Goal: Information Seeking & Learning: Check status

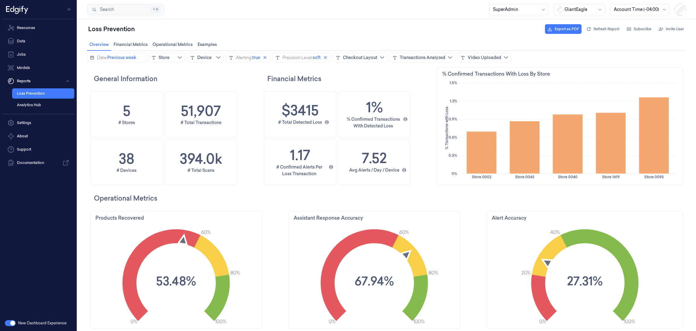
scroll to position [184, 252]
click at [260, 58] on span "true" at bounding box center [256, 57] width 8 height 6
click at [239, 110] on label "false" at bounding box center [244, 107] width 11 height 5
click at [291, 123] on span "Update filter" at bounding box center [302, 124] width 25 height 11
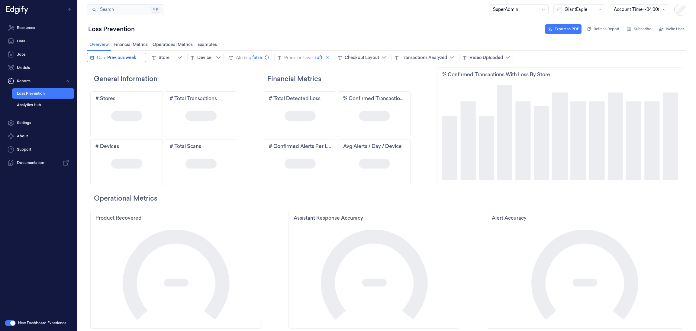
click at [126, 58] on span "Previous week" at bounding box center [121, 57] width 29 height 6
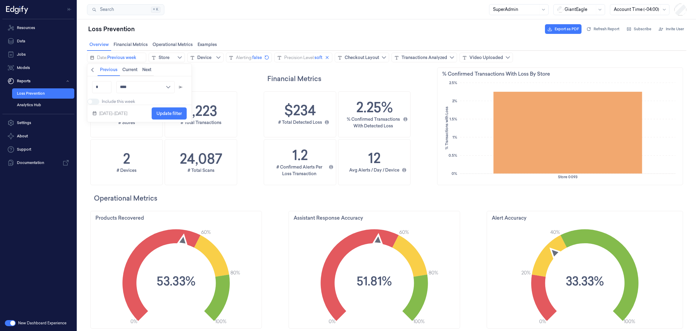
click at [217, 75] on h2 "General Information" at bounding box center [165, 79] width 143 height 10
click at [125, 163] on h1 "2" at bounding box center [126, 159] width 7 height 20
click at [123, 159] on h1 "2" at bounding box center [126, 159] width 7 height 20
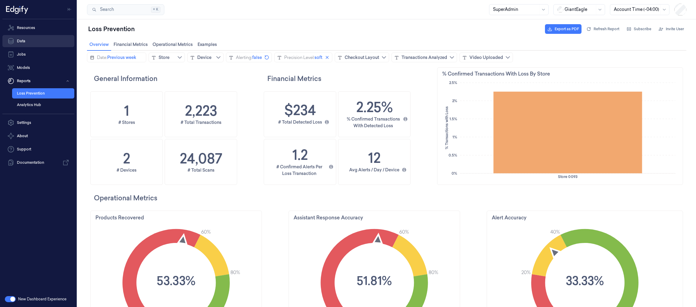
click at [33, 42] on link "Data" at bounding box center [38, 41] width 72 height 12
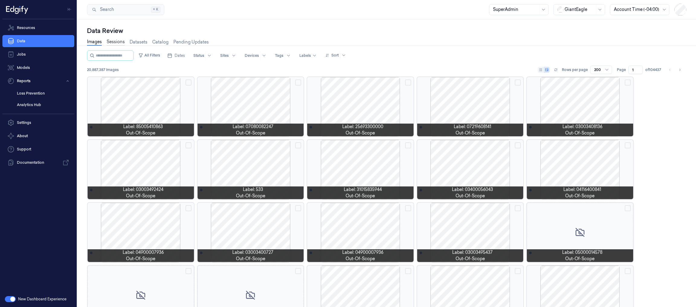
click at [113, 42] on link "Sessions" at bounding box center [116, 42] width 18 height 7
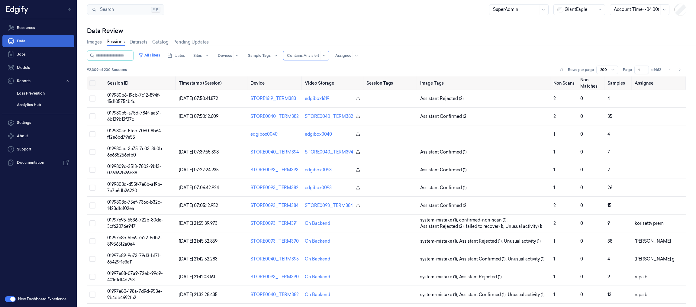
click at [51, 40] on link "Data" at bounding box center [38, 41] width 72 height 12
click at [29, 41] on link "Data" at bounding box center [38, 41] width 72 height 12
click at [38, 24] on link "Resources" at bounding box center [38, 28] width 72 height 12
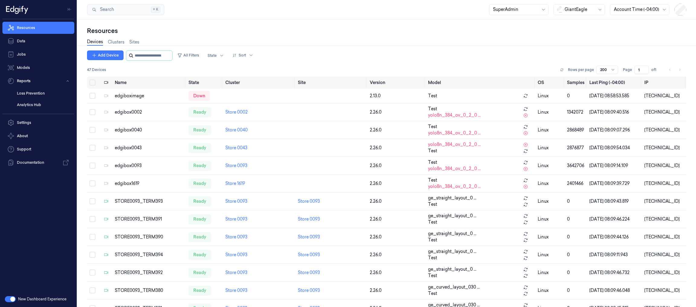
click at [146, 55] on input "string" at bounding box center [153, 56] width 36 height 10
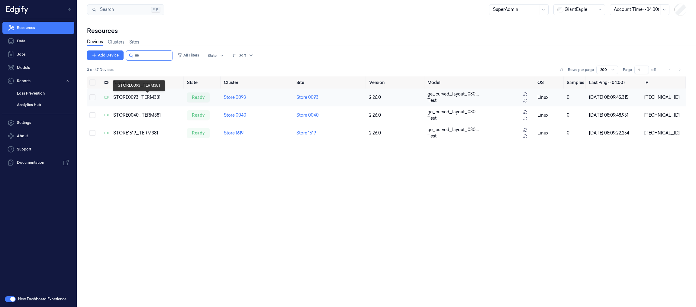
type input "***"
click at [147, 96] on div "STORE0093_TERM381" at bounding box center [147, 97] width 69 height 6
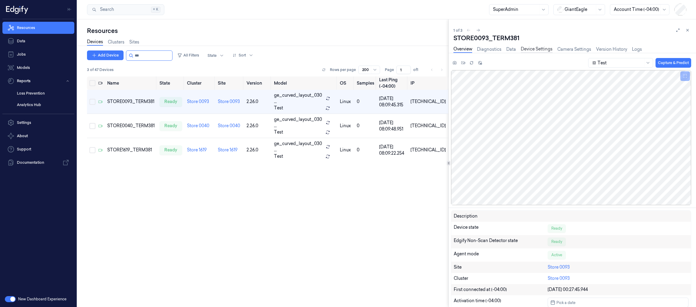
click at [532, 48] on link "Device Settings" at bounding box center [537, 49] width 32 height 7
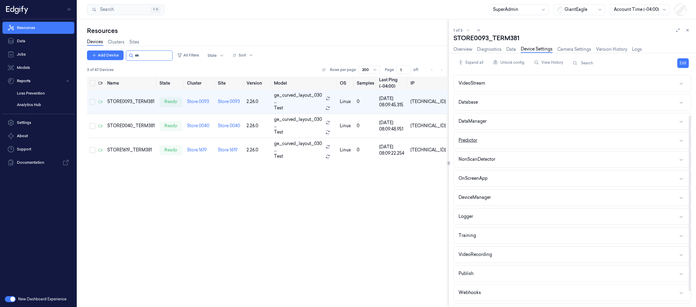
scroll to position [74, 0]
click at [568, 273] on button "Webhooks" at bounding box center [572, 276] width 237 height 16
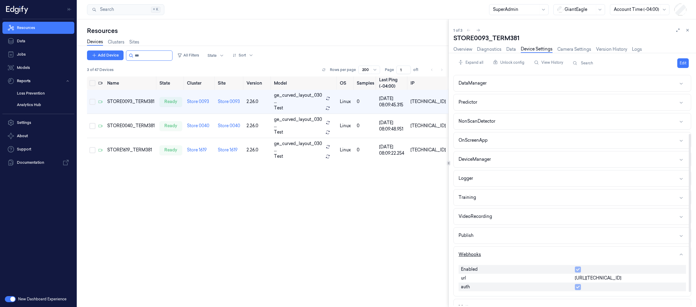
scroll to position [108, 0]
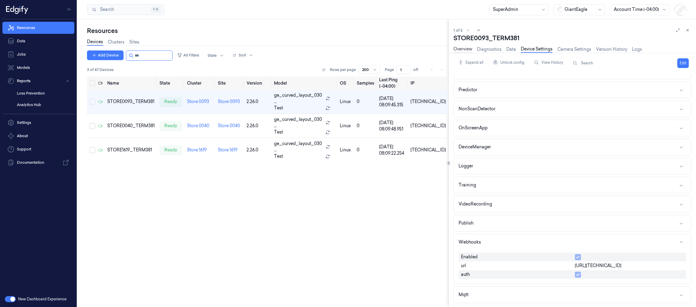
click at [466, 47] on link "Overview" at bounding box center [463, 49] width 19 height 7
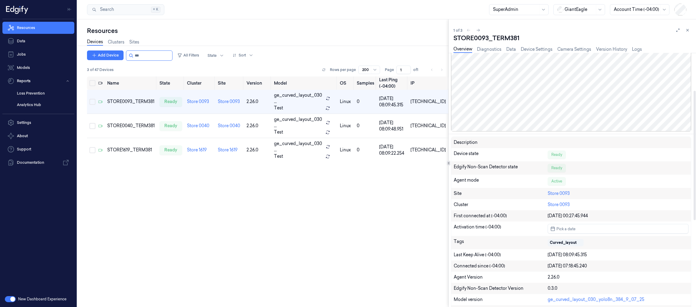
scroll to position [74, 0]
drag, startPoint x: 459, startPoint y: 151, endPoint x: 475, endPoint y: 152, distance: 16.3
click at [475, 152] on div "Device state" at bounding box center [501, 154] width 94 height 8
drag, startPoint x: 511, startPoint y: 167, endPoint x: 472, endPoint y: 169, distance: 39.0
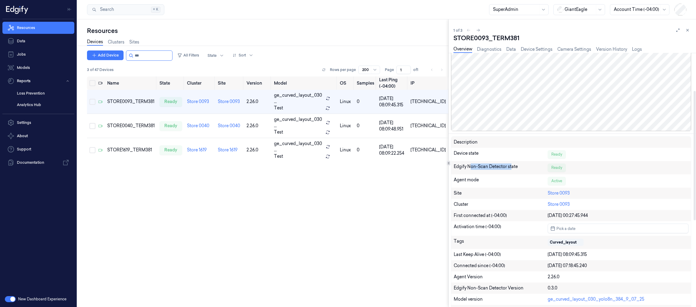
click at [472, 169] on div "Edgify Non-Scan Detector state" at bounding box center [501, 167] width 94 height 8
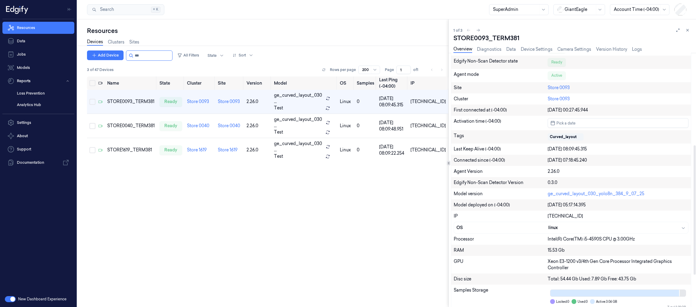
scroll to position [181, 0]
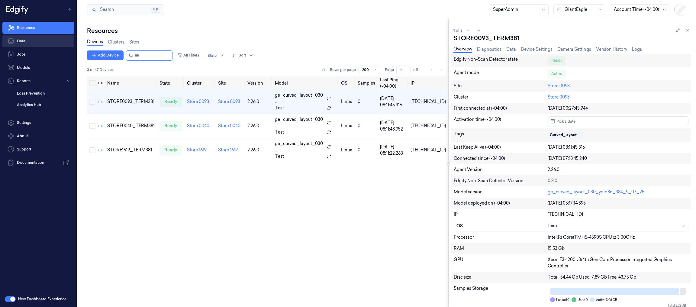
drag, startPoint x: 28, startPoint y: 43, endPoint x: 16, endPoint y: 39, distance: 12.6
click at [28, 43] on link "Data" at bounding box center [38, 41] width 72 height 12
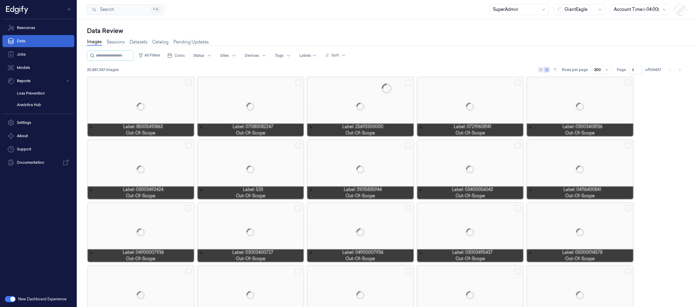
click at [20, 41] on link "Data" at bounding box center [38, 41] width 72 height 12
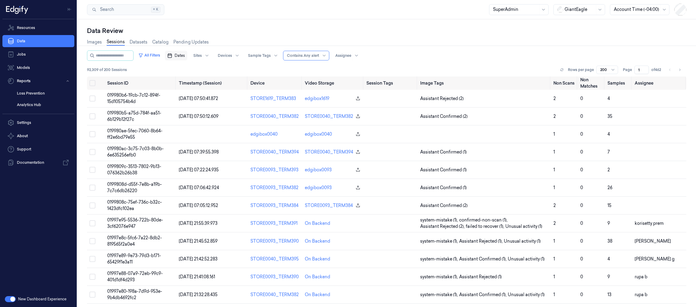
click at [184, 53] on span "Dates" at bounding box center [180, 55] width 10 height 5
click at [180, 128] on button "21" at bounding box center [180, 128] width 10 height 10
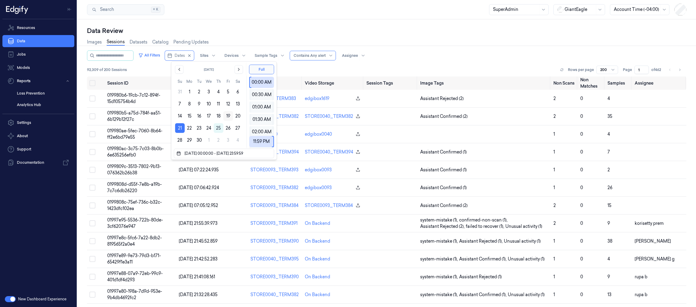
click at [228, 114] on button "19" at bounding box center [228, 116] width 10 height 10
type input "[DATE] 00:00:00 - [DATE] 23:59:59"
click at [298, 63] on div "All Filters Dates Sites Devices Sample Tags Alert Type Contains Any alert Assig…" at bounding box center [386, 63] width 599 height 26
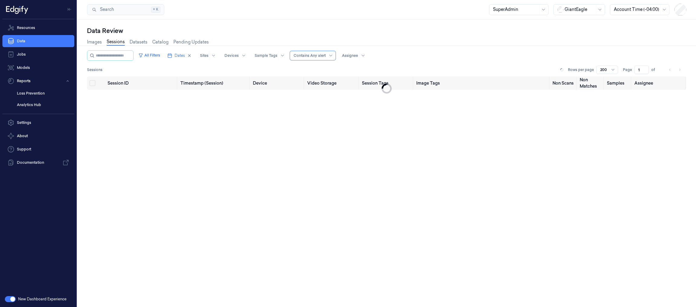
click at [290, 61] on div "All Filters Dates Sites Devices Sample Tags Alert Type Contains Any alert Assig…" at bounding box center [386, 63] width 599 height 26
click at [208, 53] on div at bounding box center [204, 55] width 8 height 5
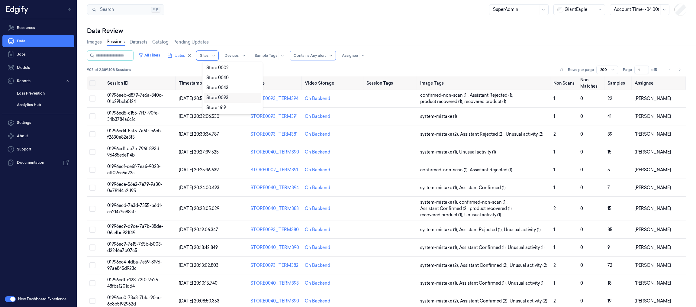
click at [227, 97] on div "Store 0093" at bounding box center [217, 98] width 22 height 6
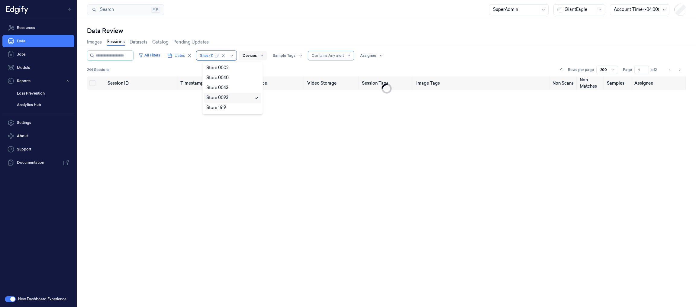
click at [263, 57] on div at bounding box center [262, 56] width 8 height 10
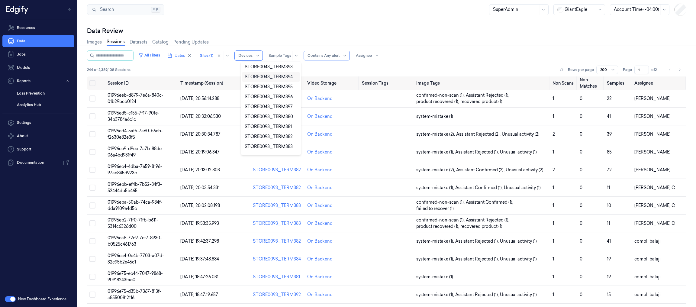
scroll to position [241, 0]
click at [283, 126] on div "STORE0093_TERM381" at bounding box center [268, 126] width 47 height 6
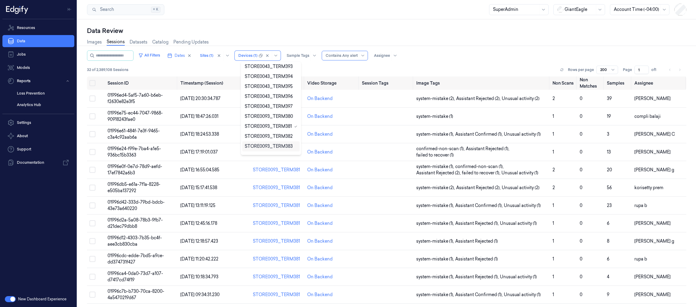
drag, startPoint x: 282, startPoint y: 145, endPoint x: 316, endPoint y: 120, distance: 42.2
click at [282, 145] on div "STORE0093_TERM383" at bounding box center [269, 146] width 48 height 6
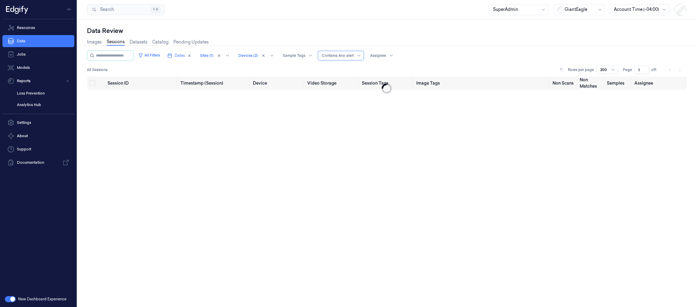
click at [336, 68] on div "63 Sessions Rows per page 200 Page 1 of 1" at bounding box center [386, 70] width 599 height 8
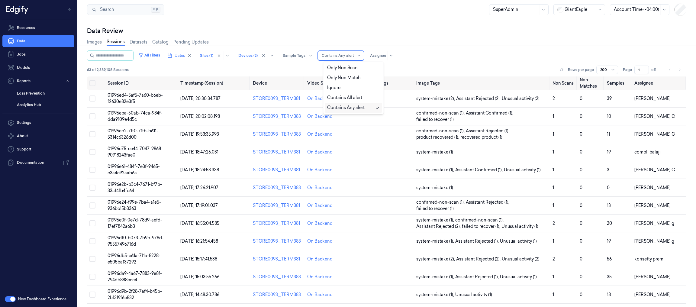
click at [360, 57] on div "Contains Any alert" at bounding box center [341, 56] width 46 height 10
click at [351, 67] on div "Only Non Scan" at bounding box center [342, 68] width 31 height 6
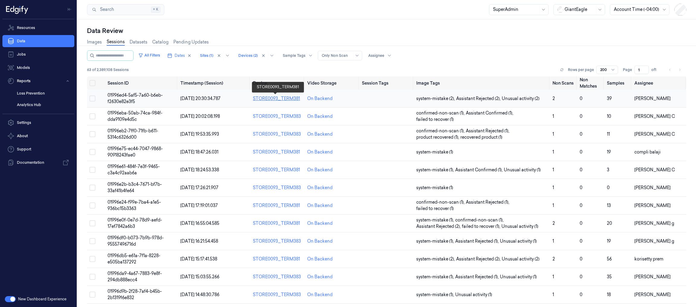
click at [270, 99] on link "STORE0093_TERM381" at bounding box center [276, 98] width 47 height 5
click at [136, 95] on span "01996ed4-5af5-7a60-b6eb-f2630e82e3f5" at bounding box center [135, 98] width 55 height 12
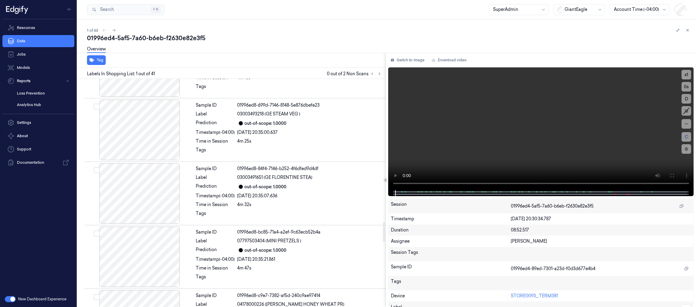
scroll to position [1636, 0]
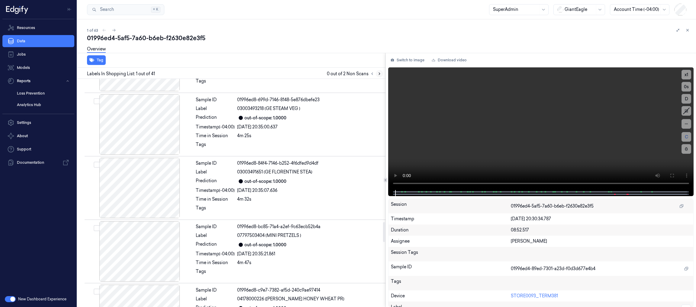
click at [379, 75] on icon at bounding box center [379, 74] width 4 height 4
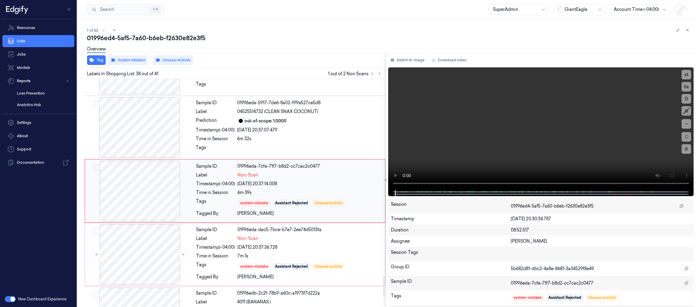
scroll to position [2269, 0]
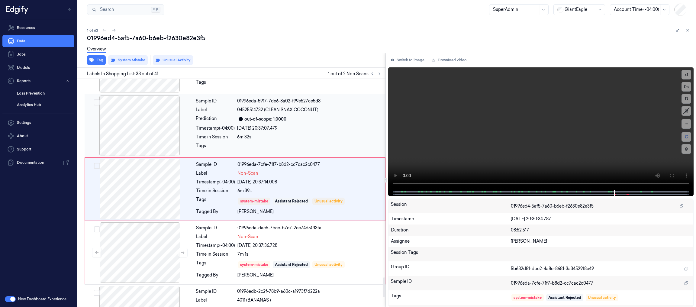
click at [325, 127] on div "Sample ID 01996eda-5917-7de6-8a02-f99e527ce5d8 Label 04525514732 (CLEAN SNAX CO…" at bounding box center [288, 125] width 191 height 60
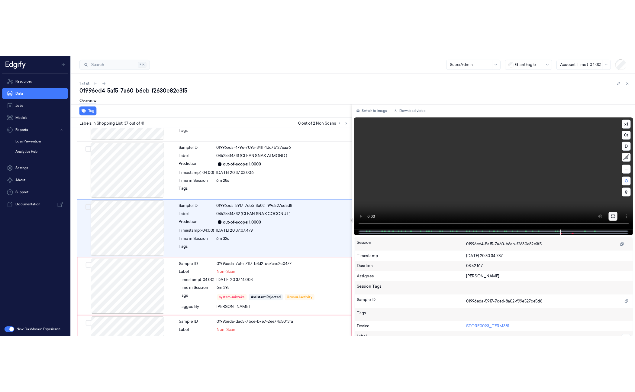
scroll to position [2205, 0]
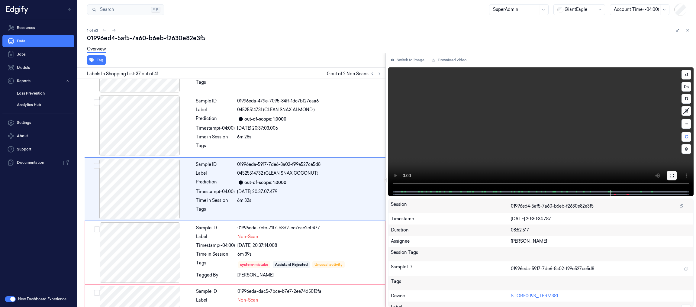
click at [672, 173] on button at bounding box center [672, 176] width 10 height 10
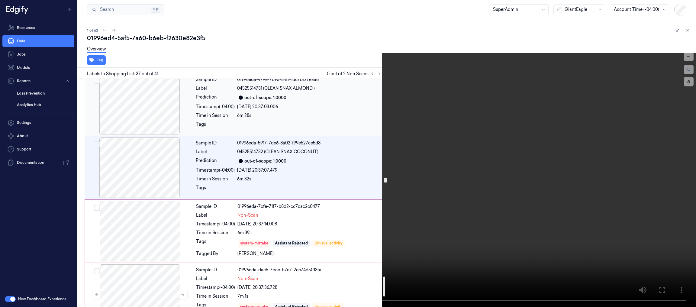
scroll to position [2261, 0]
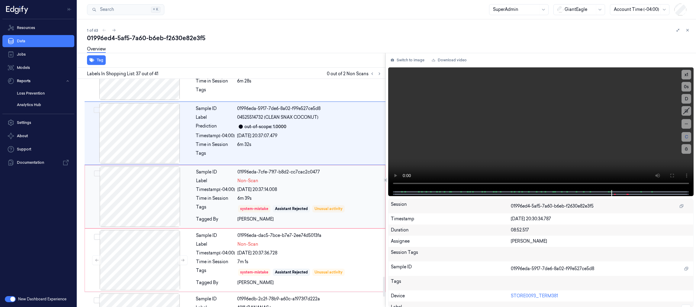
click at [308, 191] on div "[DATE] 20:37:14.008" at bounding box center [309, 189] width 144 height 6
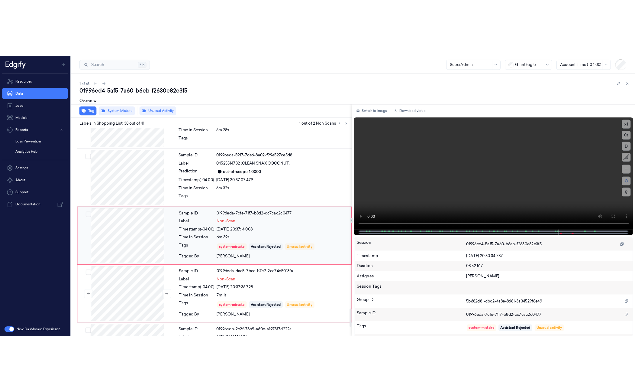
scroll to position [2269, 0]
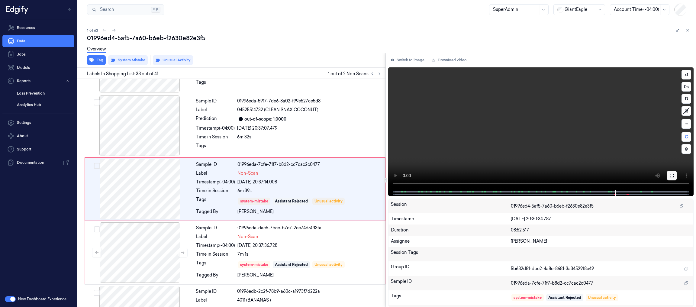
click at [672, 175] on icon at bounding box center [672, 175] width 5 height 5
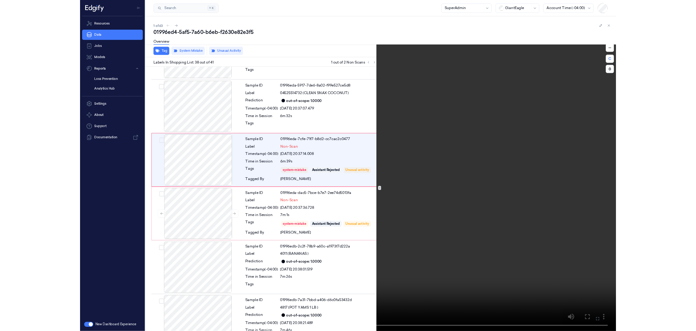
scroll to position [2229, 0]
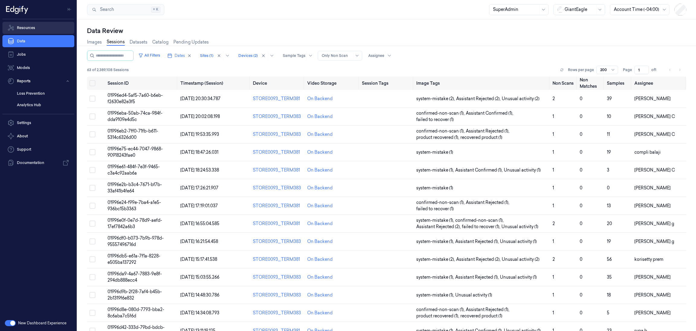
click at [41, 24] on link "Resources" at bounding box center [38, 28] width 72 height 12
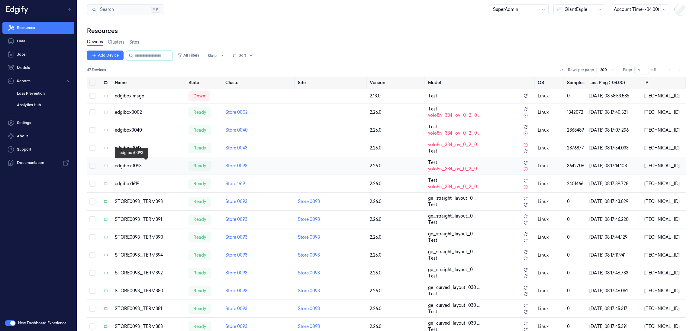
scroll to position [3, 0]
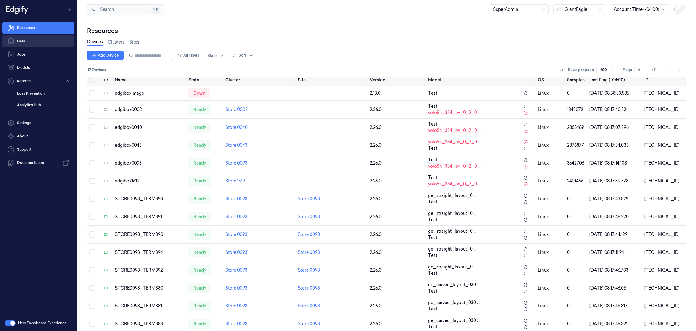
click at [43, 42] on link "Data" at bounding box center [38, 41] width 72 height 12
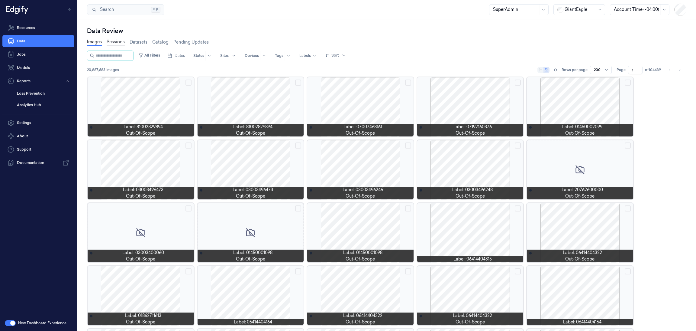
click at [115, 42] on link "Sessions" at bounding box center [116, 42] width 18 height 7
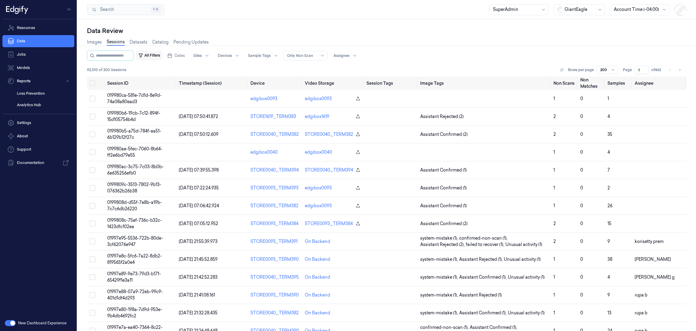
click at [160, 55] on button "All Filters" at bounding box center [149, 55] width 27 height 10
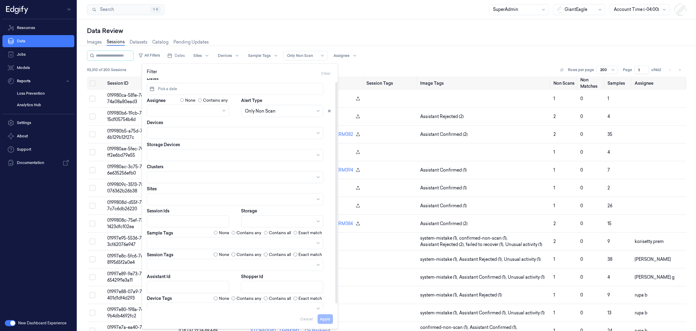
scroll to position [3, 0]
click at [181, 54] on span "Dates" at bounding box center [180, 55] width 10 height 5
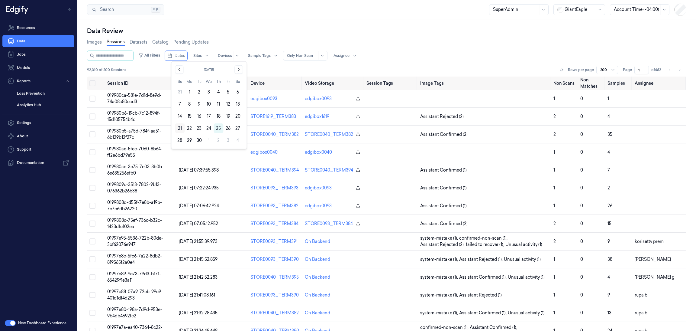
click at [181, 129] on button "21" at bounding box center [180, 128] width 10 height 10
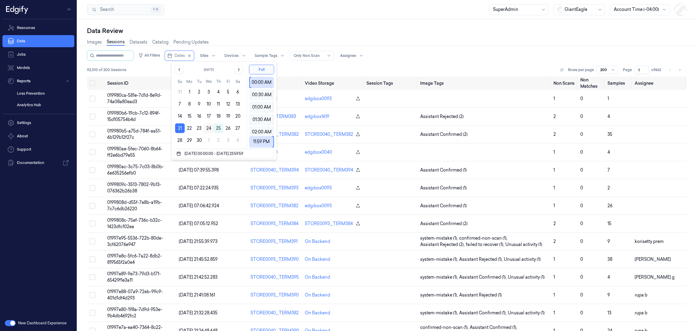
click at [212, 129] on button "24" at bounding box center [209, 128] width 10 height 10
type input "[DATE] 00:00:00 - [DATE] 23:59:59"
click at [297, 69] on div "92,310 of 200 Sessions Rows per page 200 Page 1 of 462" at bounding box center [386, 70] width 599 height 8
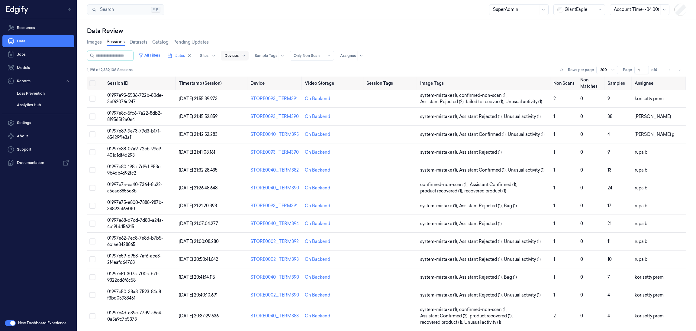
click at [245, 57] on div "Devices" at bounding box center [235, 56] width 28 height 10
type input "381"
click at [240, 78] on div "STORE0093_TERM381" at bounding box center [254, 78] width 47 height 6
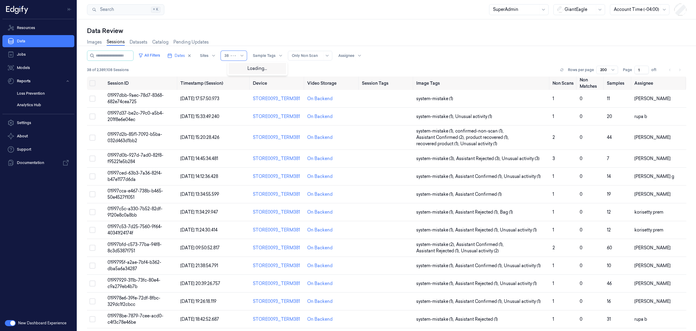
type input "383"
click at [258, 77] on div "STORE0093_TERM383" at bounding box center [255, 78] width 48 height 6
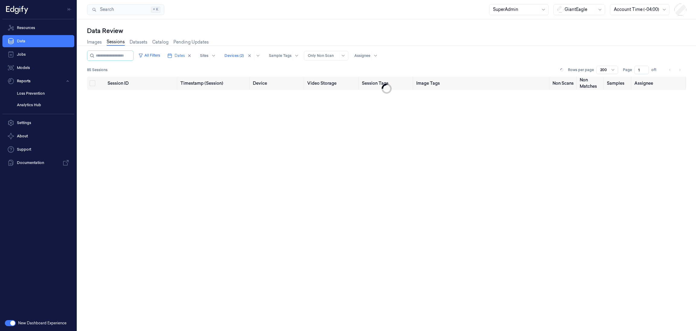
click at [316, 72] on div "85 Sessions Rows per page 200 Page 1 of 1" at bounding box center [386, 70] width 599 height 8
click at [153, 55] on button "All Filters" at bounding box center [149, 55] width 27 height 10
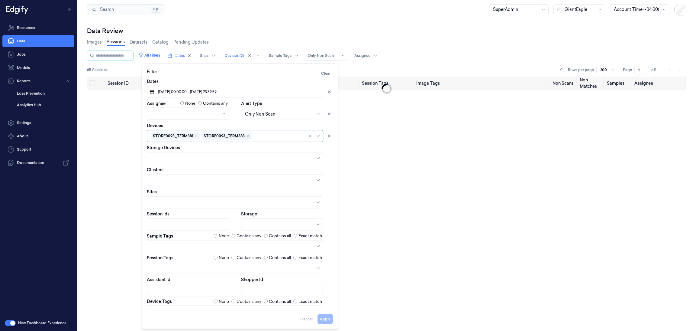
click at [445, 64] on div "All Filters Dates Sites Devices (2) Sample Tags Alert Type Only Non Scan Assign…" at bounding box center [386, 63] width 599 height 26
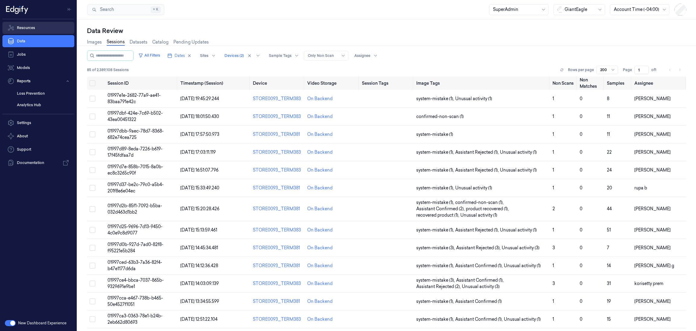
click at [40, 29] on link "Resources" at bounding box center [38, 28] width 72 height 12
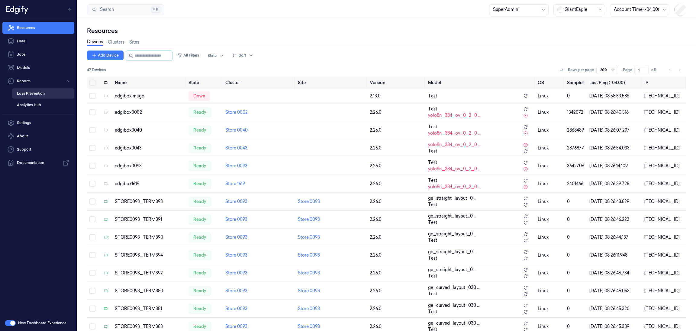
click at [37, 91] on link "Loss Prevention" at bounding box center [43, 93] width 62 height 10
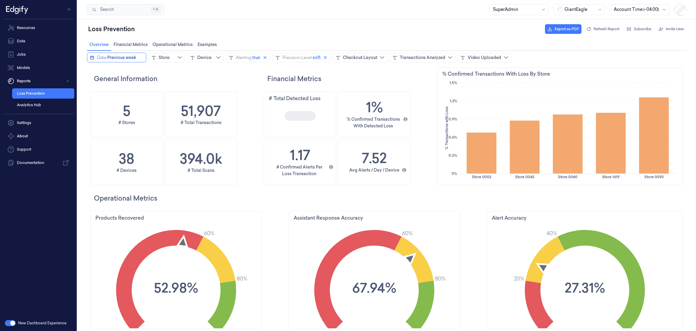
click at [119, 57] on span "Previous week" at bounding box center [121, 57] width 29 height 6
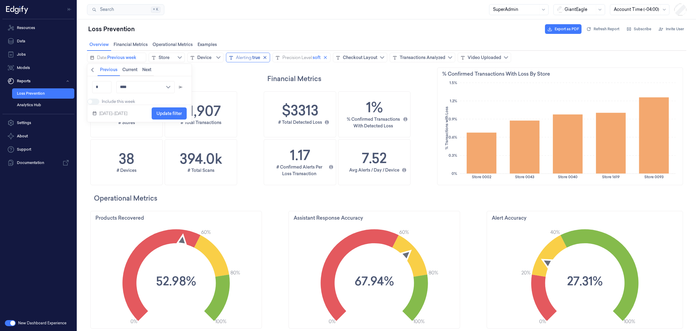
scroll to position [184, 29]
click at [247, 60] on div "Alerting:" at bounding box center [244, 57] width 16 height 6
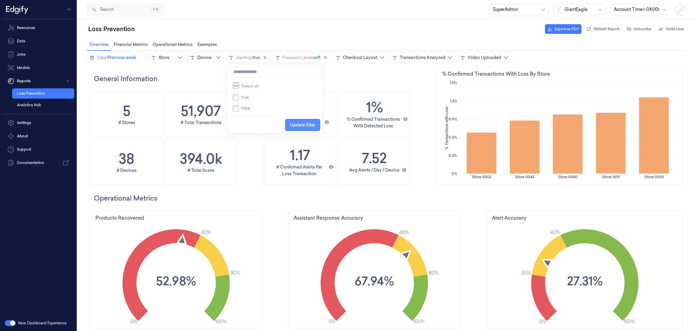
click at [295, 125] on span "Update filter" at bounding box center [302, 124] width 25 height 5
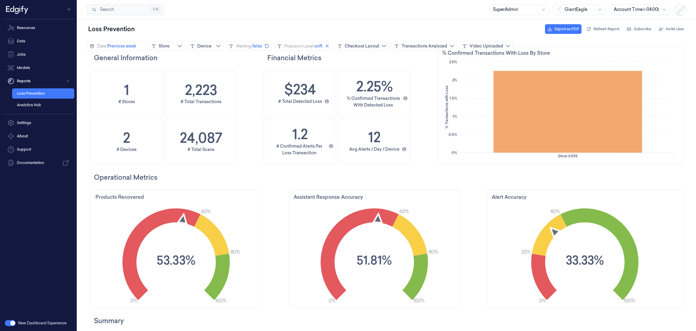
scroll to position [0, 0]
